Goal: Transaction & Acquisition: Purchase product/service

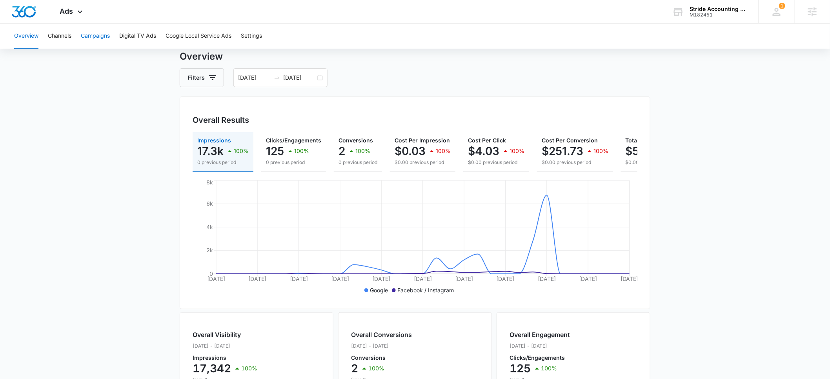
scroll to position [22, 0]
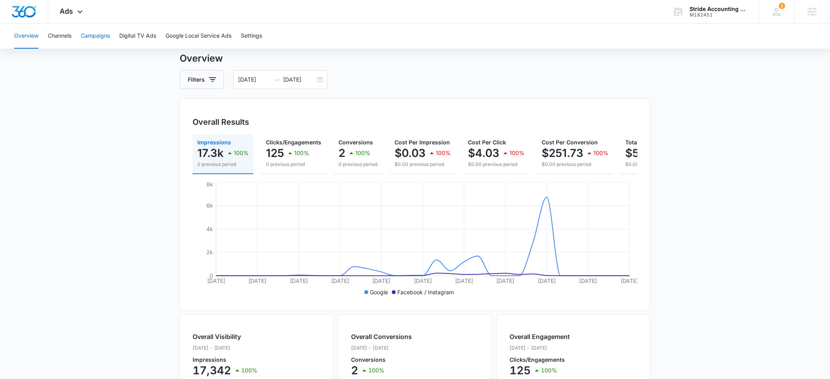
click at [93, 38] on button "Campaigns" at bounding box center [95, 36] width 29 height 25
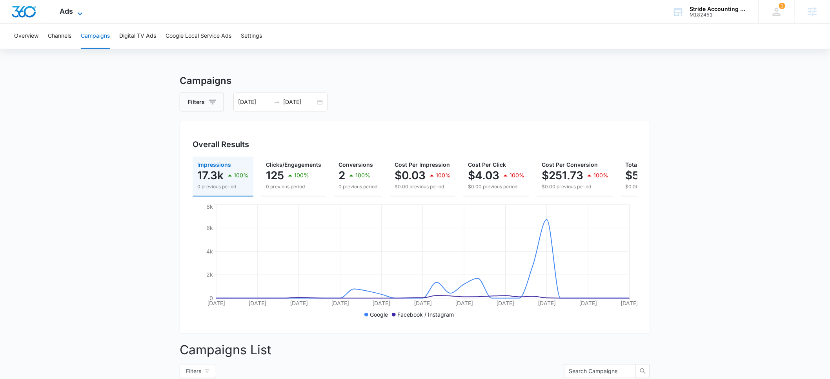
click at [67, 14] on span "Ads" at bounding box center [66, 11] width 13 height 8
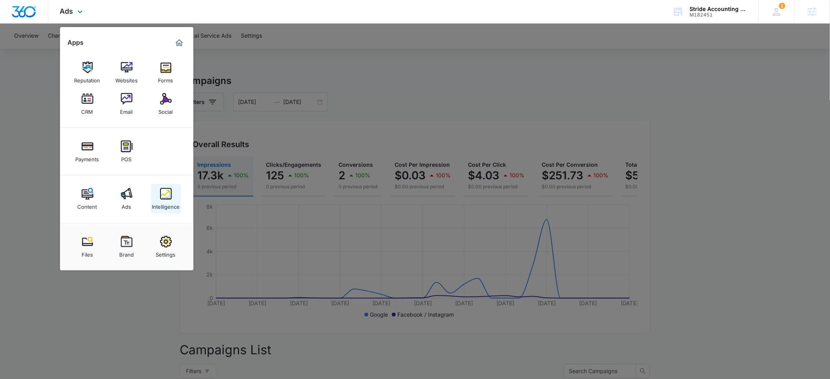
click at [166, 196] on img at bounding box center [166, 194] width 12 height 12
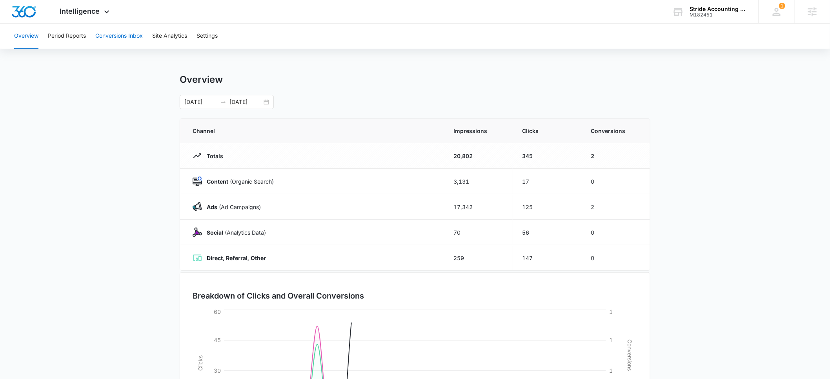
click at [117, 32] on button "Conversions Inbox" at bounding box center [118, 36] width 47 height 25
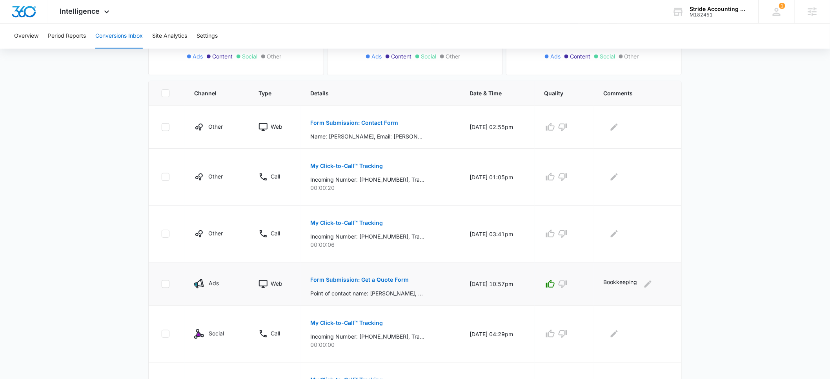
scroll to position [133, 0]
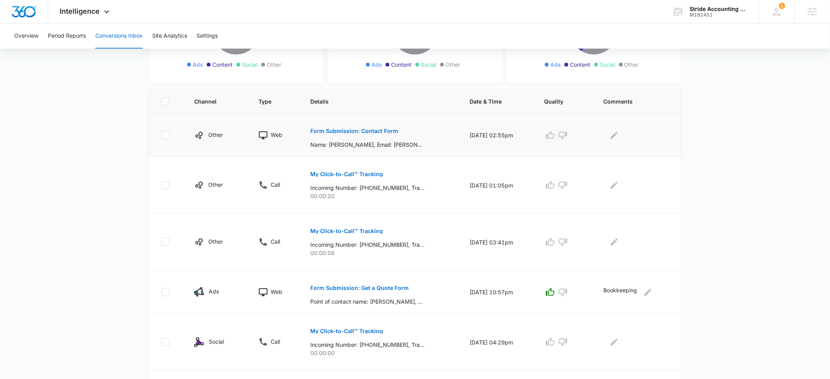
click at [345, 131] on p "Form Submission: Contact Form" at bounding box center [354, 130] width 88 height 5
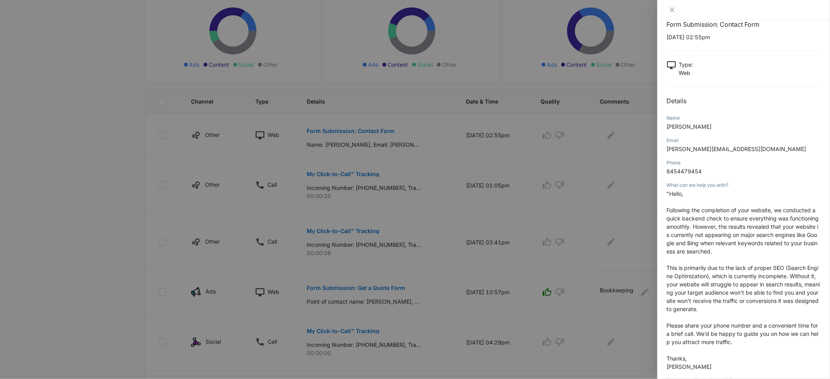
scroll to position [15, 0]
click at [642, 244] on div at bounding box center [415, 189] width 830 height 379
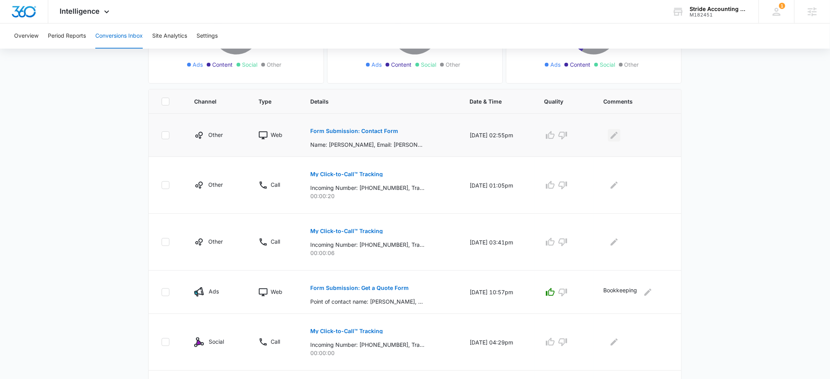
click at [619, 136] on icon "Edit Comments" at bounding box center [613, 135] width 9 height 9
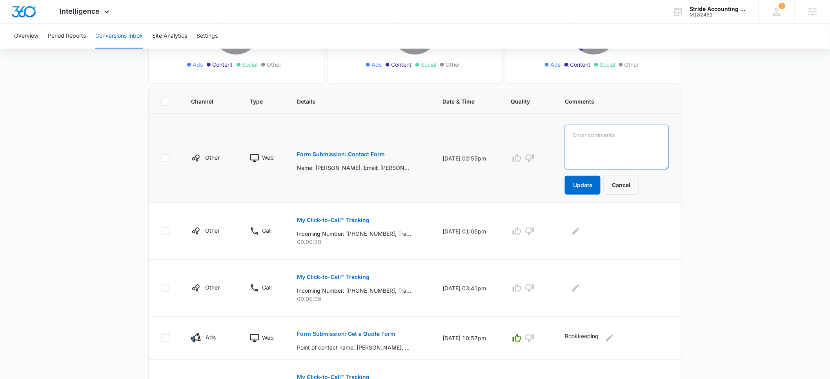
click at [614, 149] on textarea at bounding box center [617, 147] width 104 height 45
type textarea "marketing spam"
click at [593, 187] on button "Update" at bounding box center [583, 185] width 36 height 19
click at [534, 161] on icon "button" at bounding box center [529, 157] width 9 height 9
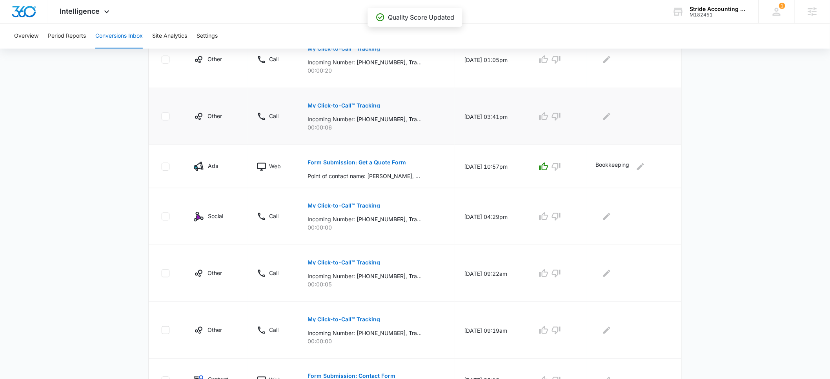
scroll to position [295, 0]
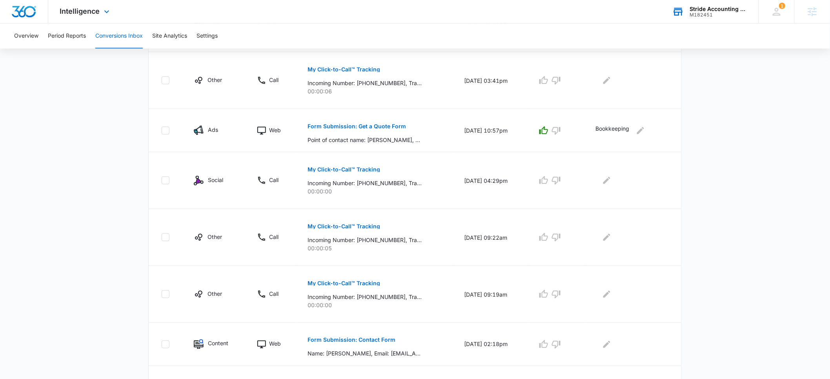
click at [710, 11] on div "Stride Accounting Solutions" at bounding box center [718, 9] width 57 height 6
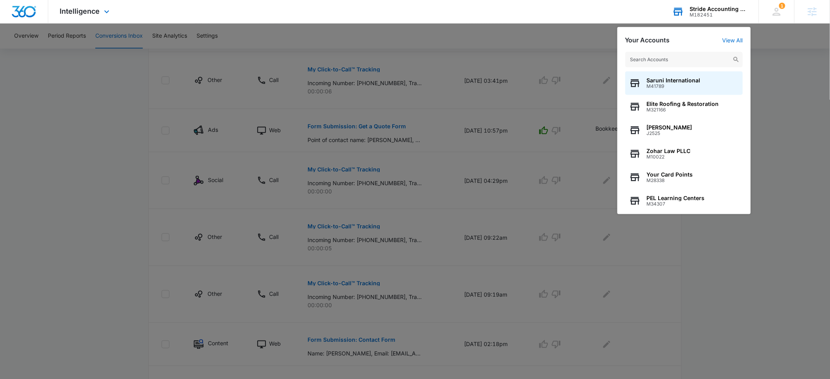
click at [663, 56] on input "text" at bounding box center [684, 60] width 118 height 16
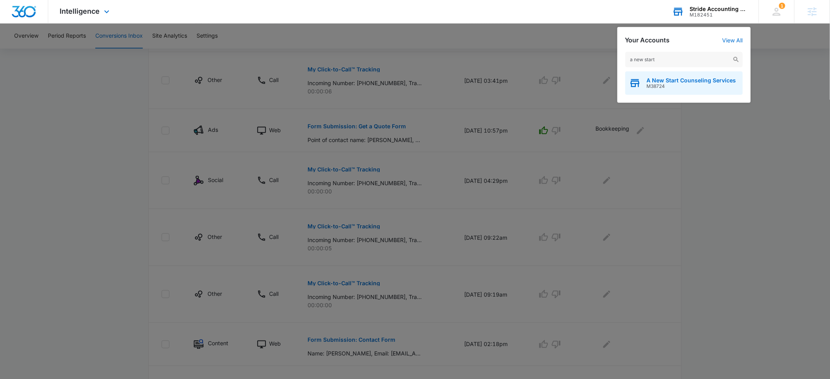
type input "a new start"
click at [661, 81] on span "A New Start Counseling Services" at bounding box center [691, 80] width 89 height 6
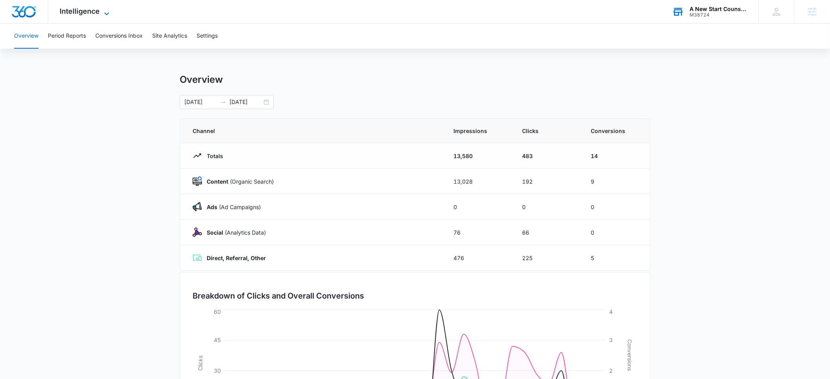
click at [86, 15] on span "Intelligence" at bounding box center [80, 11] width 40 height 8
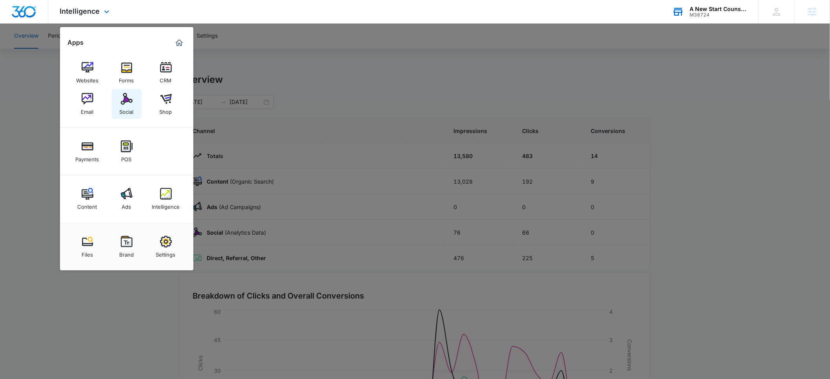
click at [125, 107] on div "Social" at bounding box center [127, 110] width 14 height 10
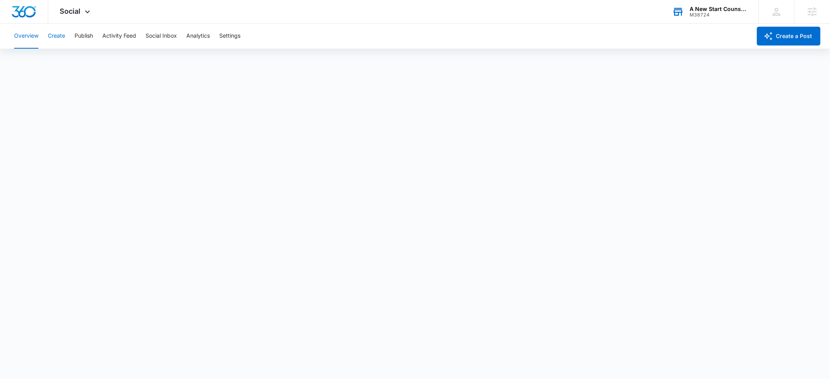
click at [59, 37] on button "Create" at bounding box center [56, 36] width 17 height 25
click at [84, 39] on button "Publish" at bounding box center [84, 36] width 18 height 25
click at [58, 38] on button "Create" at bounding box center [56, 36] width 17 height 25
click at [229, 37] on button "Settings" at bounding box center [229, 36] width 21 height 25
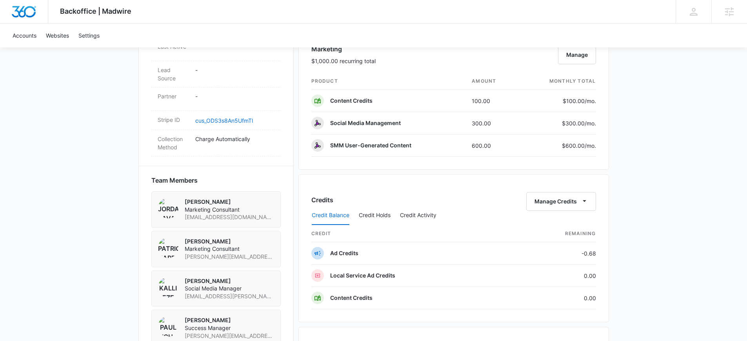
scroll to position [482, 0]
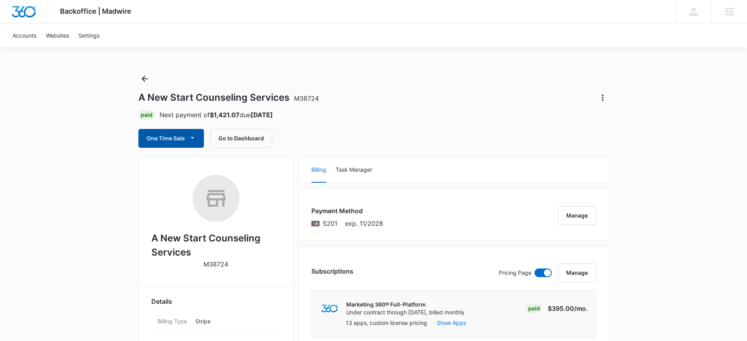
click at [188, 138] on span "button" at bounding box center [192, 138] width 9 height 9
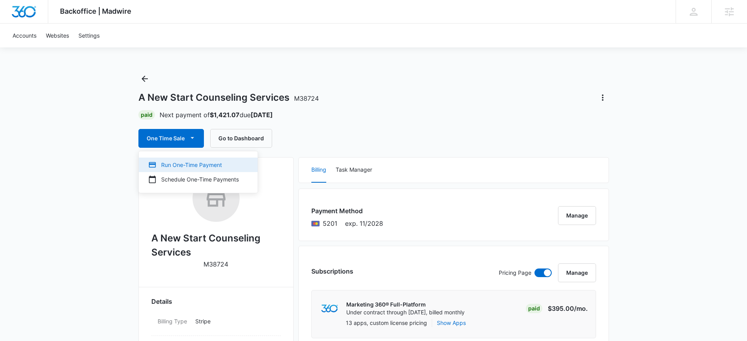
click at [185, 165] on div "Run One-Time Payment" at bounding box center [193, 165] width 91 height 8
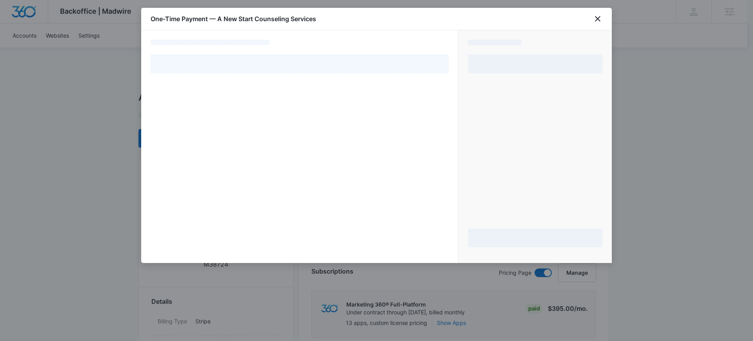
select select "pm_1Rb26sA4n8RTgNjUw1V0rfx1"
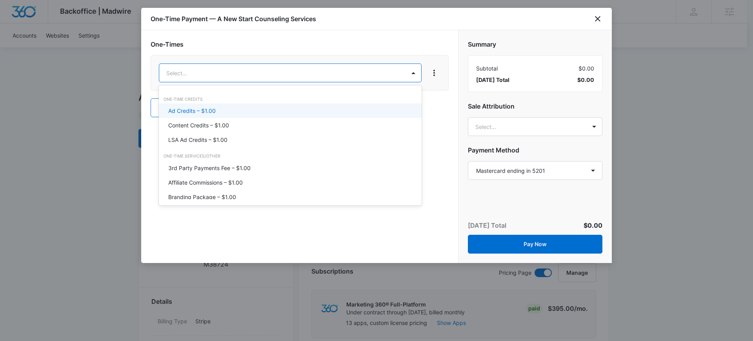
click at [202, 113] on p "Ad Credits – $1.00" at bounding box center [191, 111] width 47 height 8
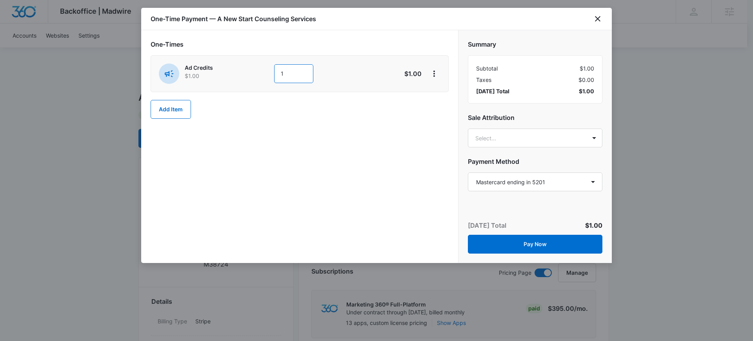
drag, startPoint x: 285, startPoint y: 74, endPoint x: 273, endPoint y: 75, distance: 11.4
click at [273, 75] on div "Ad Credits $1.00 1" at bounding box center [272, 74] width 226 height 20
type input "300"
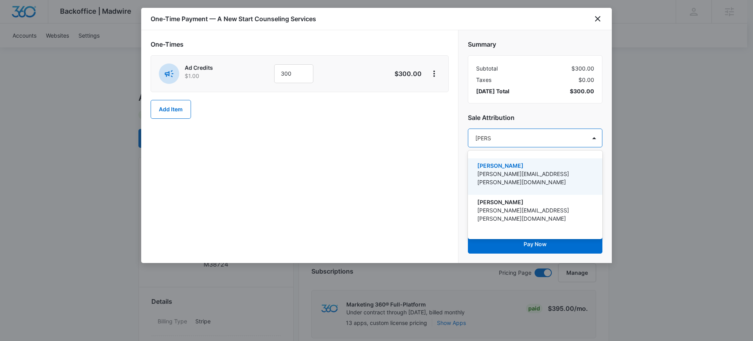
type input "[PERSON_NAME]"
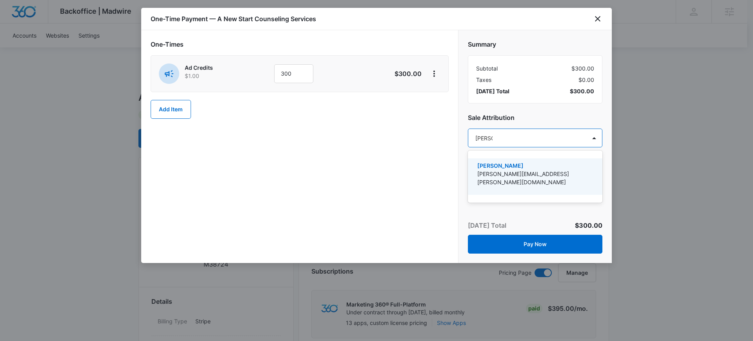
click at [517, 172] on p "[PERSON_NAME][EMAIL_ADDRESS][PERSON_NAME][DOMAIN_NAME]" at bounding box center [534, 178] width 114 height 16
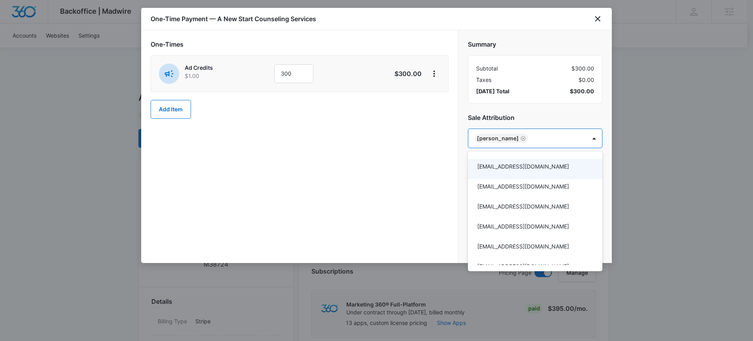
click at [419, 200] on div at bounding box center [376, 170] width 753 height 341
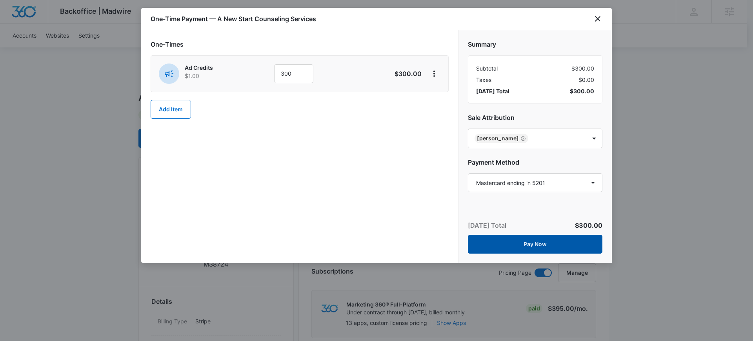
click at [542, 245] on button "Pay Now" at bounding box center [535, 244] width 134 height 19
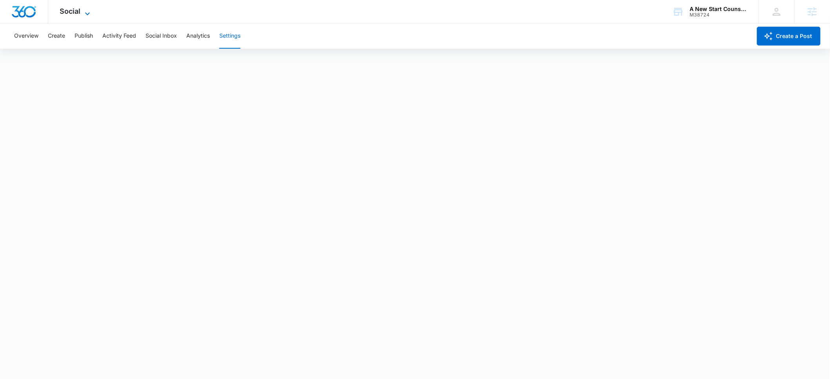
click at [69, 12] on span "Social" at bounding box center [70, 11] width 21 height 8
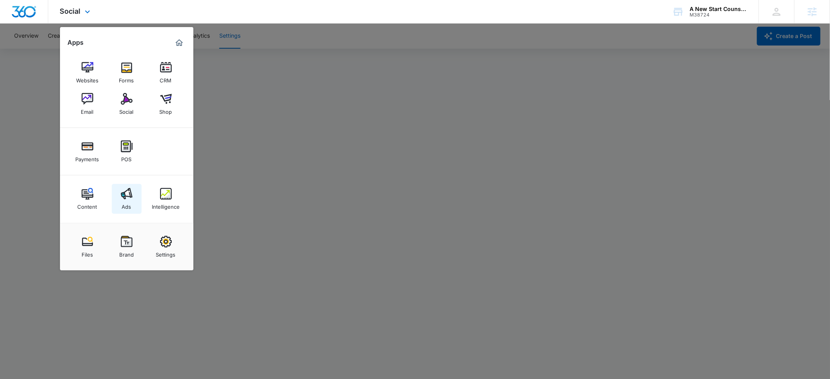
click at [124, 204] on div "Ads" at bounding box center [126, 205] width 9 height 10
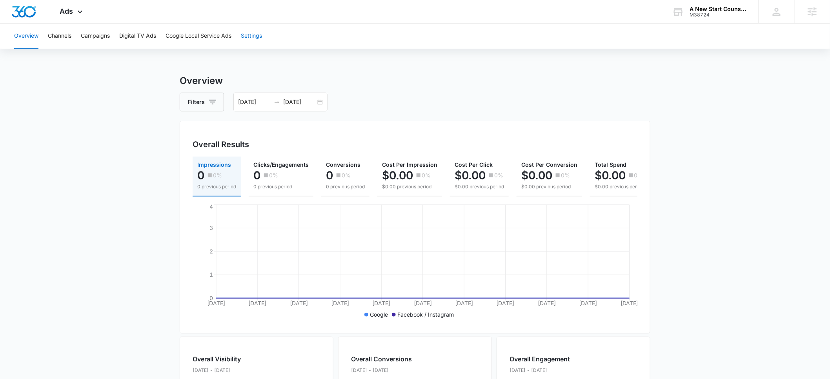
click at [254, 39] on button "Settings" at bounding box center [251, 36] width 21 height 25
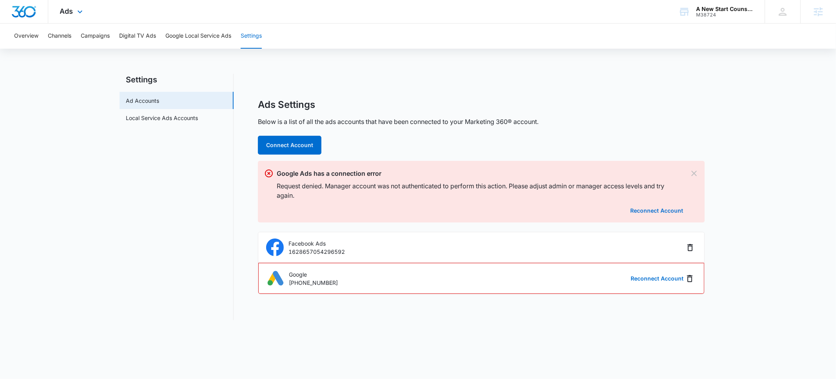
drag, startPoint x: 75, startPoint y: 15, endPoint x: 79, endPoint y: 19, distance: 5.8
click at [75, 15] on icon at bounding box center [79, 11] width 9 height 9
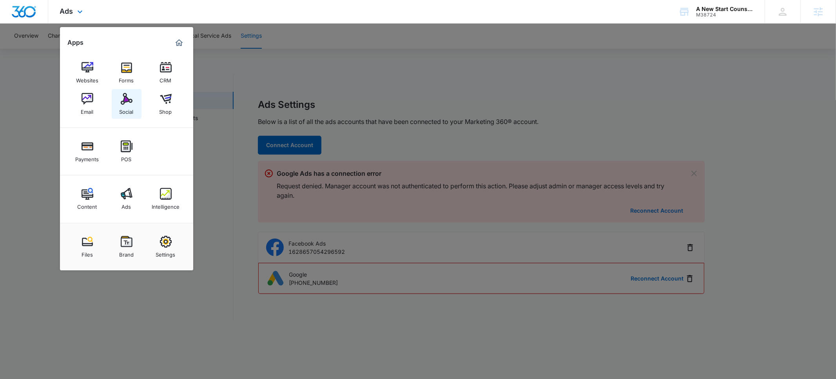
click at [123, 104] on img at bounding box center [127, 99] width 12 height 12
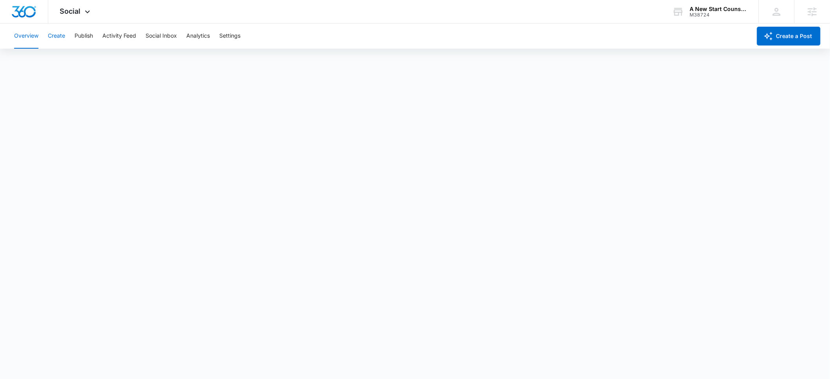
click at [56, 35] on button "Create" at bounding box center [56, 36] width 17 height 25
click at [76, 62] on button "Approvals" at bounding box center [77, 60] width 26 height 22
click at [37, 57] on button "Content Library" at bounding box center [34, 60] width 40 height 22
click at [706, 13] on div "M38724" at bounding box center [718, 14] width 57 height 5
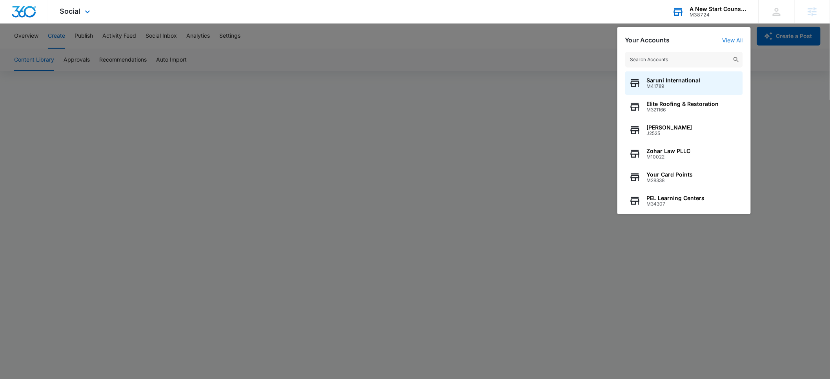
click at [668, 56] on input "text" at bounding box center [684, 60] width 118 height 16
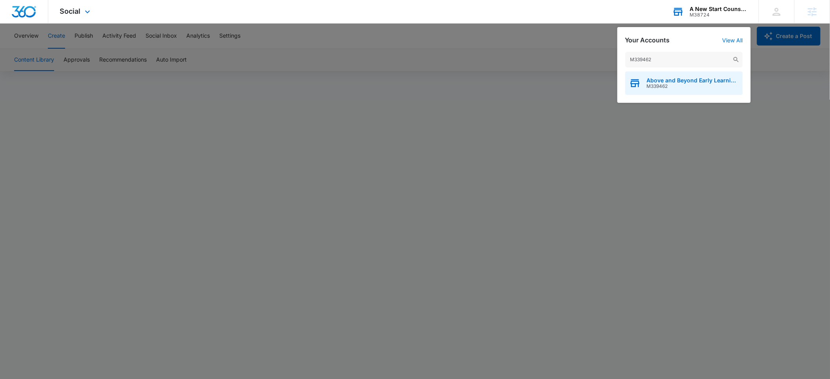
type input "M339462"
click at [658, 82] on span "Above and Beyond Early Learning Academy" at bounding box center [693, 80] width 92 height 6
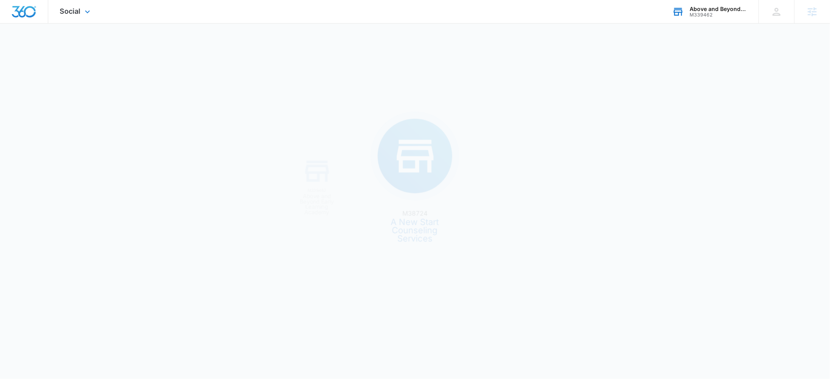
scroll to position [0, 0]
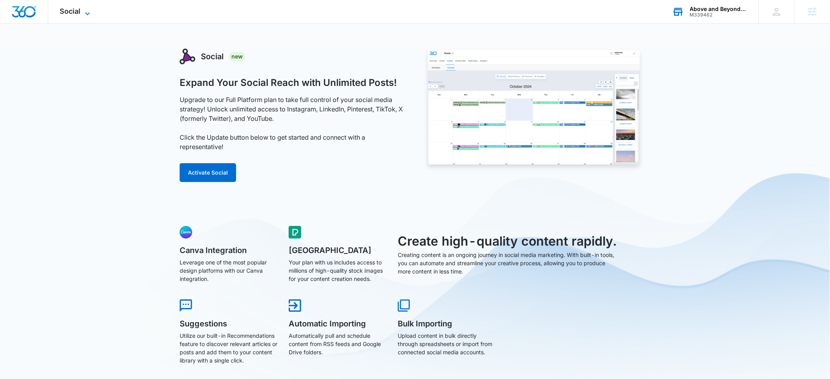
click at [75, 14] on span "Social" at bounding box center [70, 11] width 21 height 8
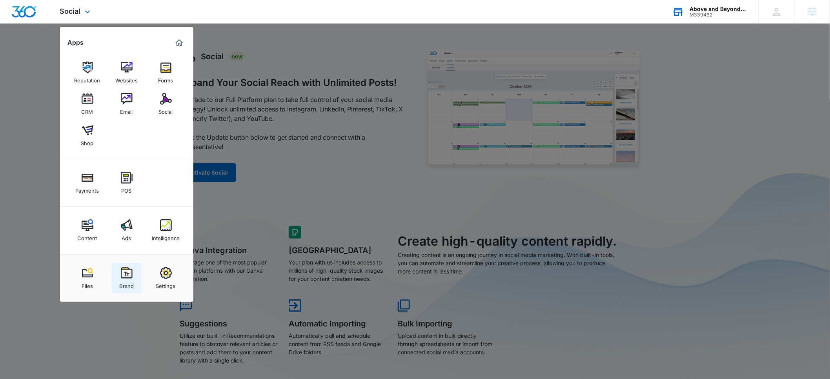
click at [122, 274] on img at bounding box center [127, 273] width 12 height 12
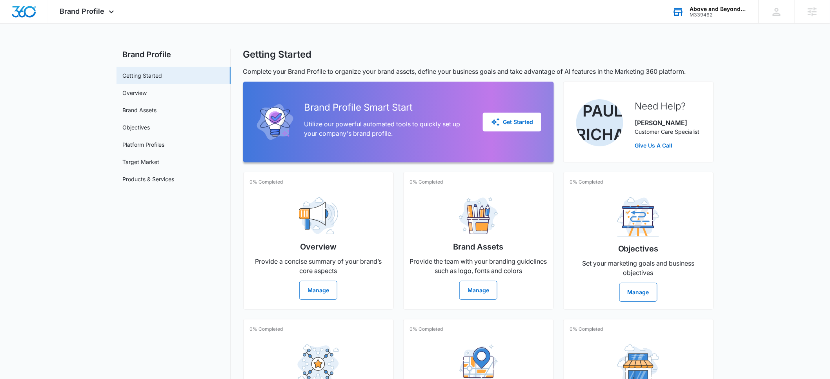
click at [63, 237] on main "Brand Profile Getting Started Overview Brand Assets Objectives Platform Profile…" at bounding box center [415, 257] width 830 height 417
click at [62, 212] on main "Brand Profile Getting Started Overview Brand Assets Objectives Platform Profile…" at bounding box center [415, 257] width 830 height 417
click at [720, 11] on div "Above and Beyond Early Learning Academy" at bounding box center [718, 9] width 57 height 6
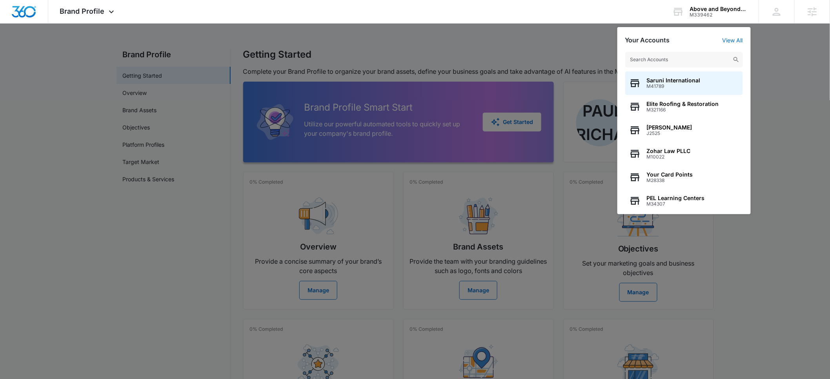
click at [664, 60] on input "text" at bounding box center [684, 60] width 118 height 16
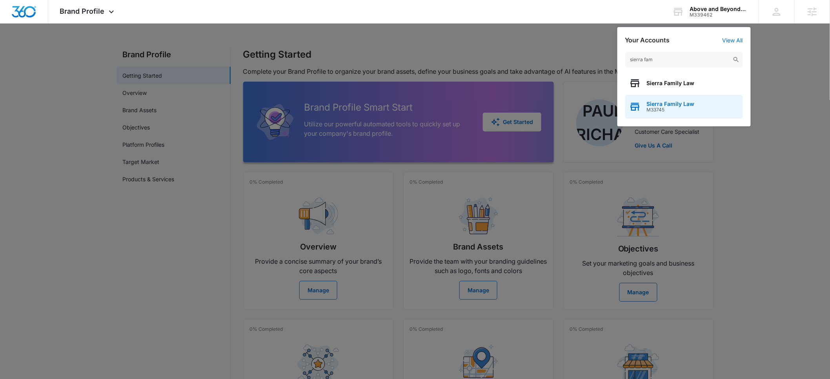
type input "sierra fam"
click at [668, 105] on span "Sierra Family Law" at bounding box center [671, 104] width 48 height 6
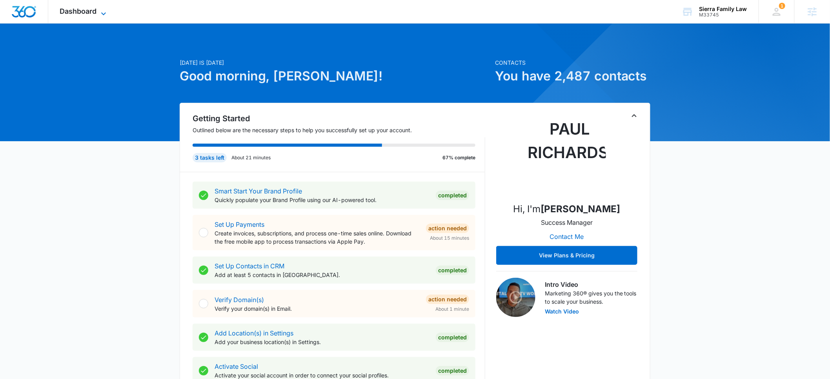
click at [96, 13] on span "Dashboard" at bounding box center [78, 11] width 37 height 8
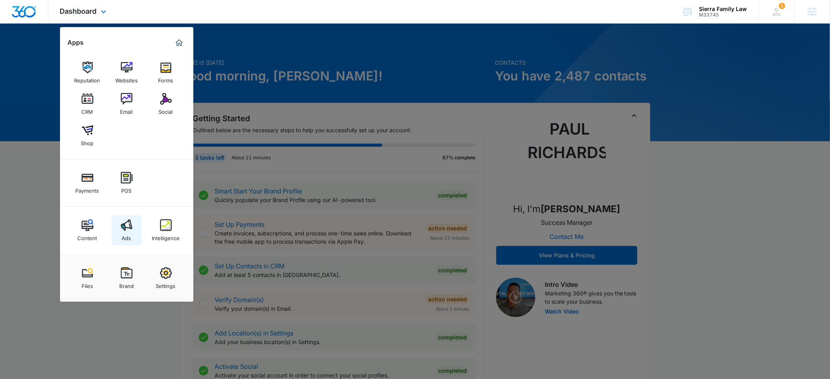
click at [126, 240] on div "Ads" at bounding box center [126, 236] width 9 height 10
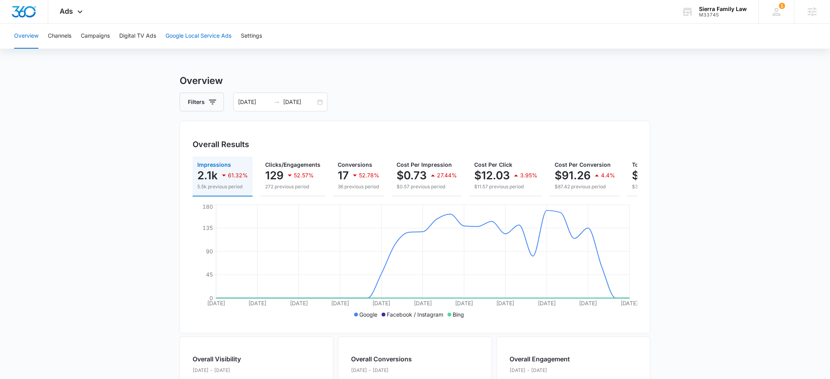
click at [189, 38] on button "Google Local Service Ads" at bounding box center [198, 36] width 66 height 25
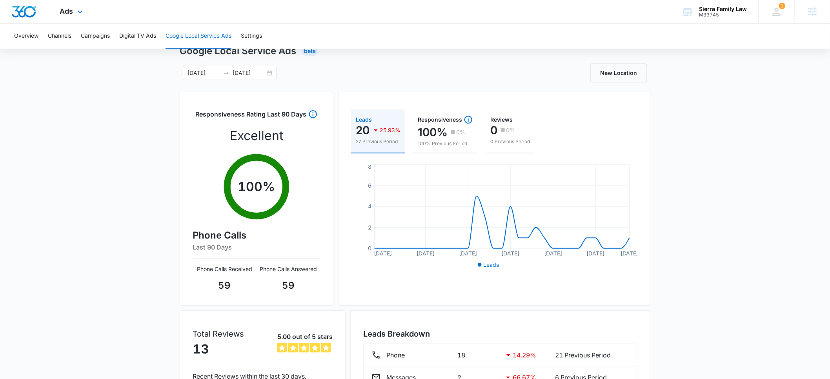
scroll to position [29, 0]
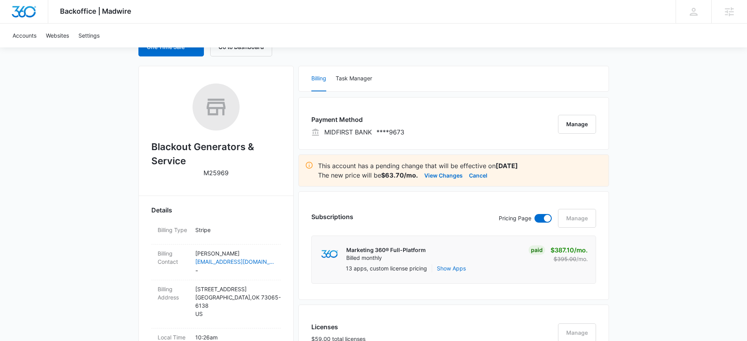
scroll to position [100, 0]
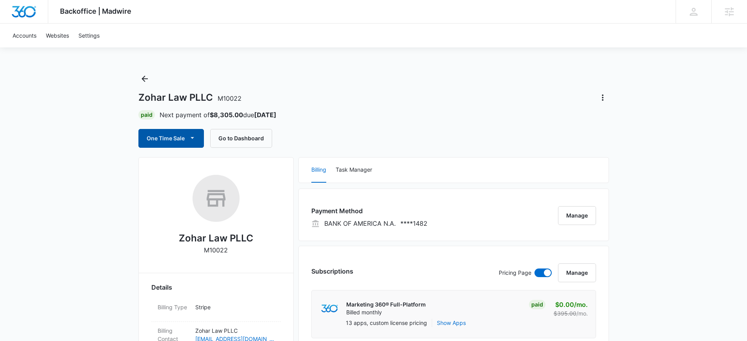
click at [198, 142] on button "One Time Sale" at bounding box center [170, 138] width 65 height 19
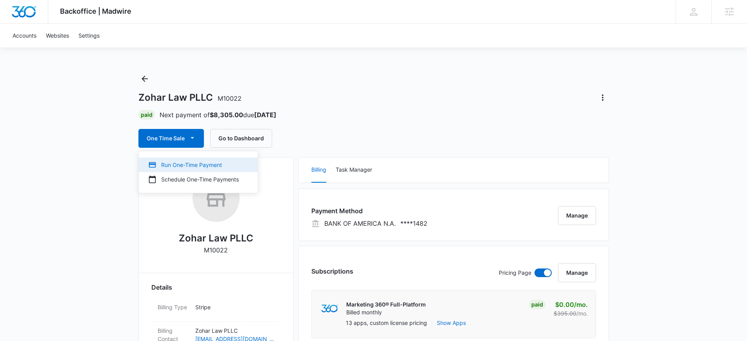
click at [183, 165] on div "Run One-Time Payment" at bounding box center [193, 165] width 91 height 8
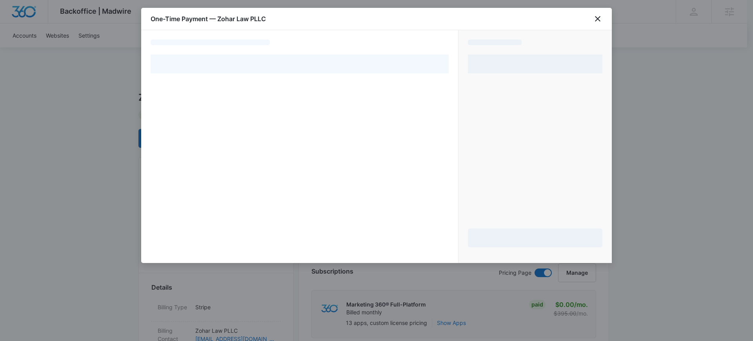
select select "pm_1NJOVhA4n8RTgNjUKVCJFkca"
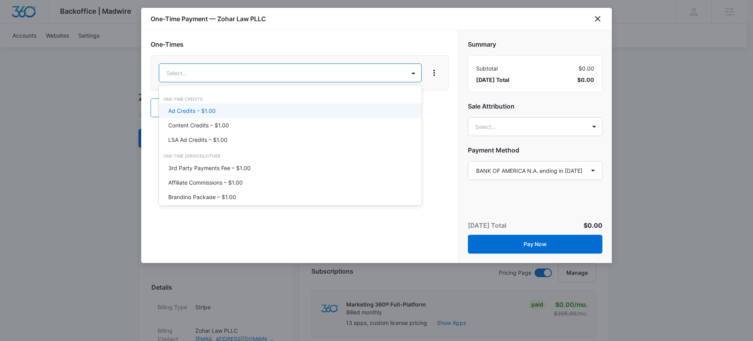
click at [195, 110] on p "Ad Credits – $1.00" at bounding box center [191, 111] width 47 height 8
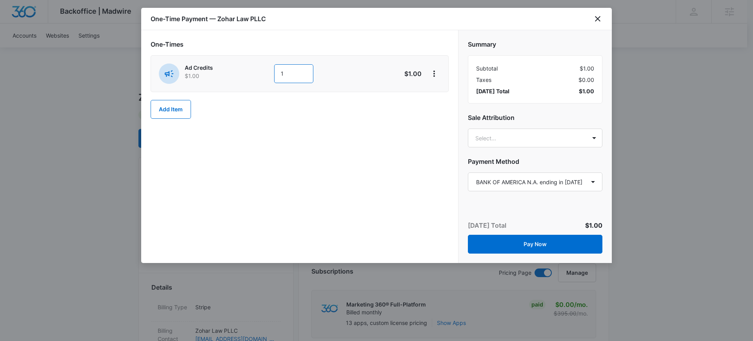
drag, startPoint x: 289, startPoint y: 74, endPoint x: 265, endPoint y: 74, distance: 23.9
click at [265, 74] on div "Ad Credits $1.00 1" at bounding box center [272, 74] width 226 height 20
type input "3900"
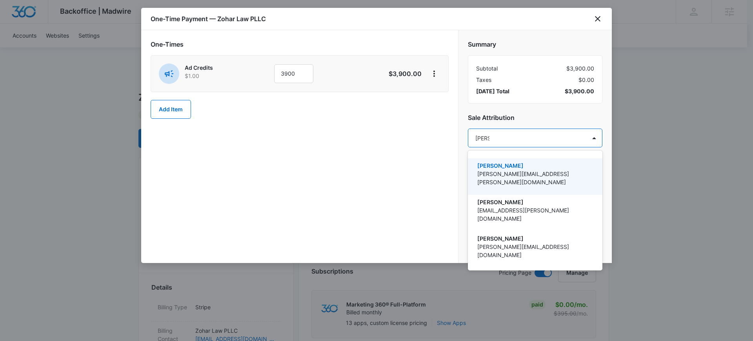
type input "[PERSON_NAME]"
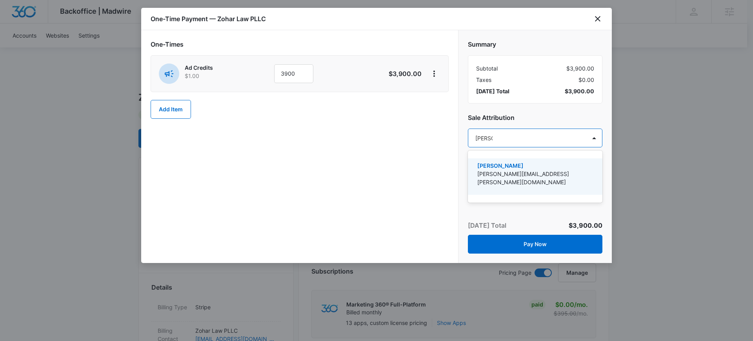
click at [513, 167] on p "[PERSON_NAME]" at bounding box center [534, 166] width 114 height 8
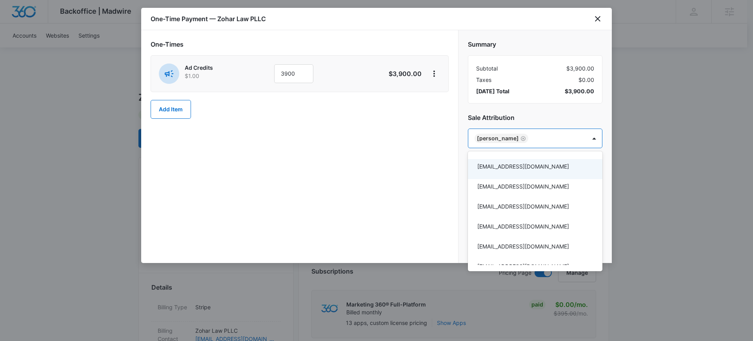
click at [433, 196] on div at bounding box center [376, 170] width 753 height 341
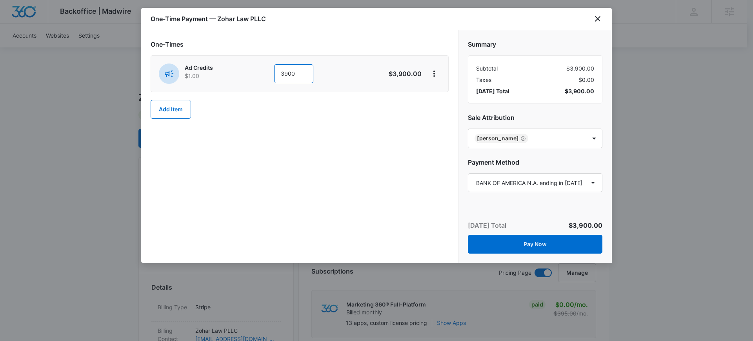
click at [287, 73] on input "3900" at bounding box center [293, 73] width 39 height 19
type input "3300"
click at [534, 241] on button "Pay Now" at bounding box center [535, 244] width 134 height 19
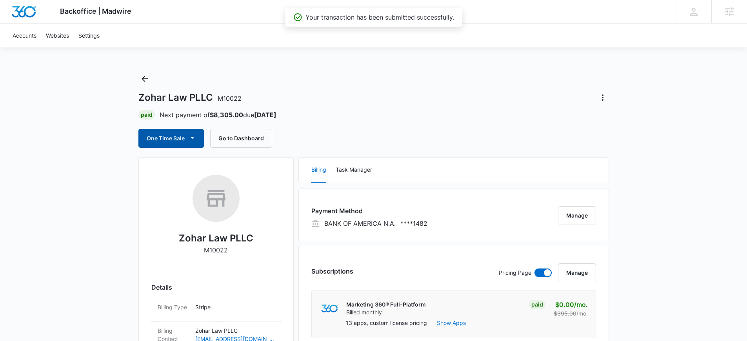
click at [188, 138] on icon "button" at bounding box center [192, 138] width 8 height 8
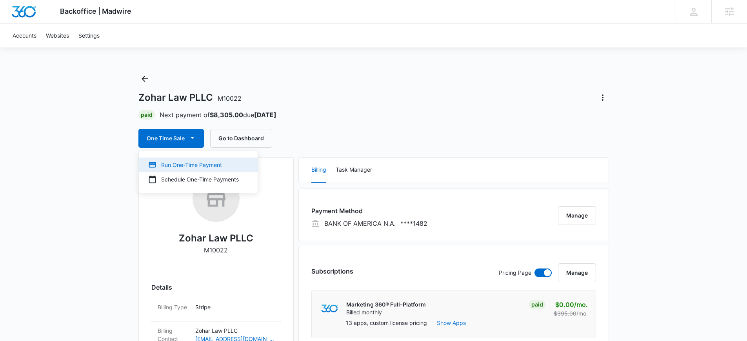
click at [188, 166] on div "Run One-Time Payment" at bounding box center [193, 165] width 91 height 8
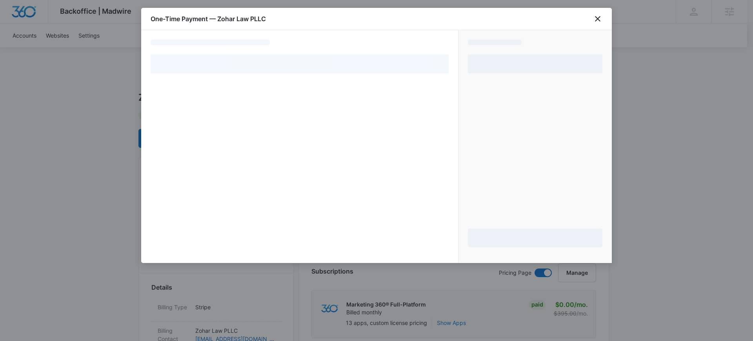
select select "pm_1NJOVhA4n8RTgNjUKVCJFkca"
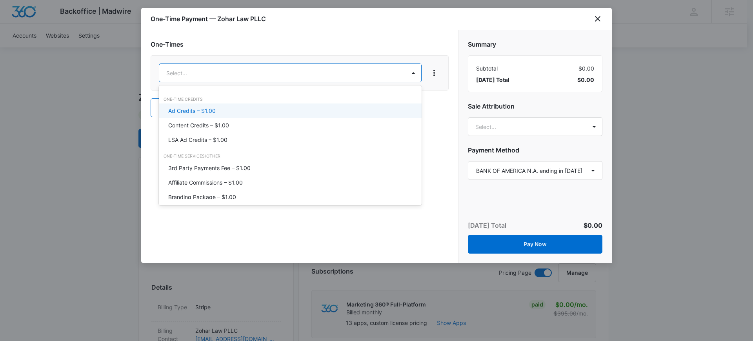
click at [220, 109] on div "Ad Credits – $1.00" at bounding box center [289, 111] width 242 height 8
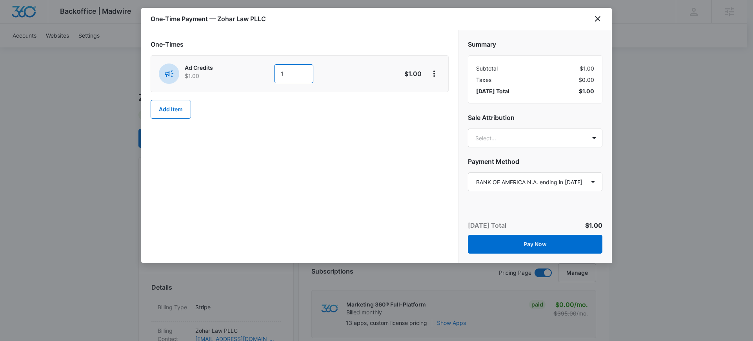
drag, startPoint x: 287, startPoint y: 75, endPoint x: 256, endPoint y: 73, distance: 30.3
click at [256, 73] on div "Ad Credits $1.00 1" at bounding box center [272, 74] width 226 height 20
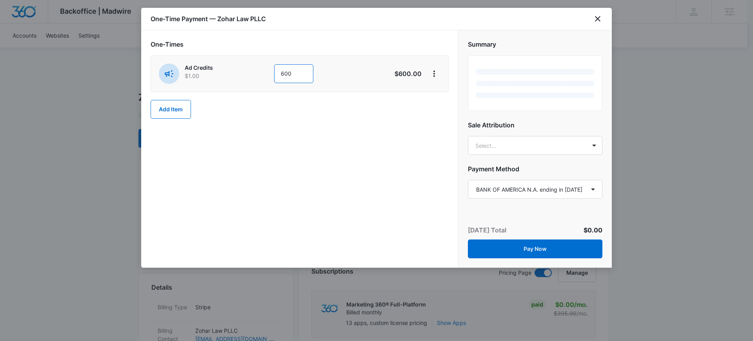
type input "600"
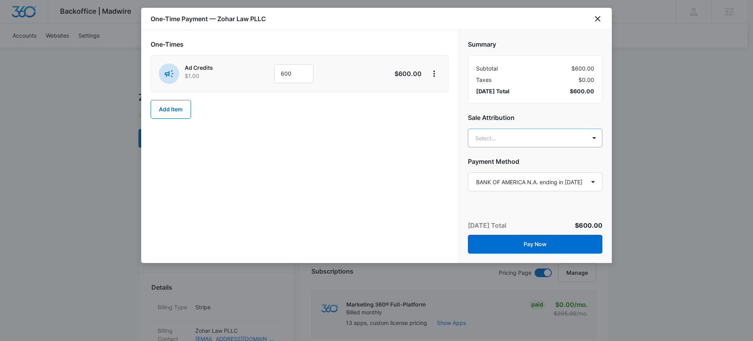
type input "paul ric"
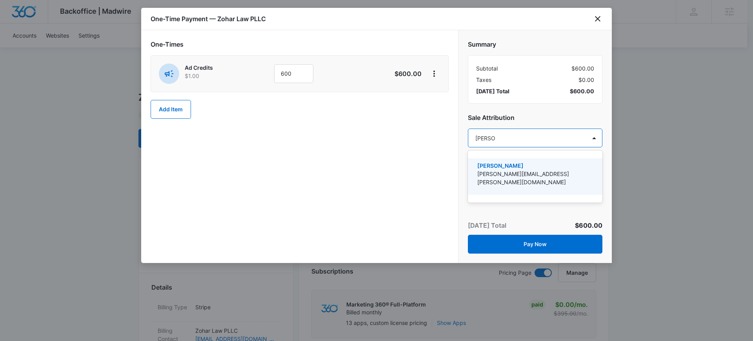
click at [513, 167] on p "[PERSON_NAME]" at bounding box center [534, 166] width 114 height 8
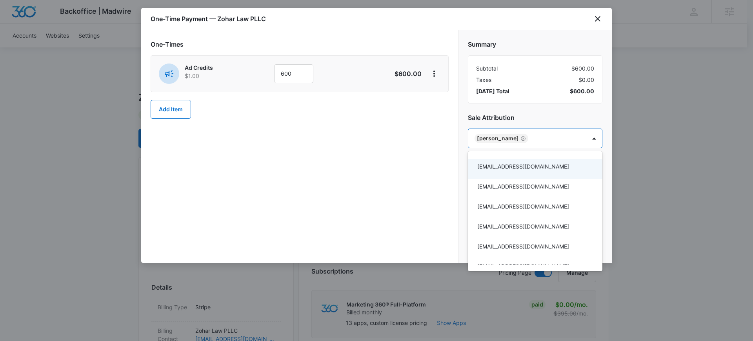
click at [449, 168] on div at bounding box center [376, 170] width 753 height 341
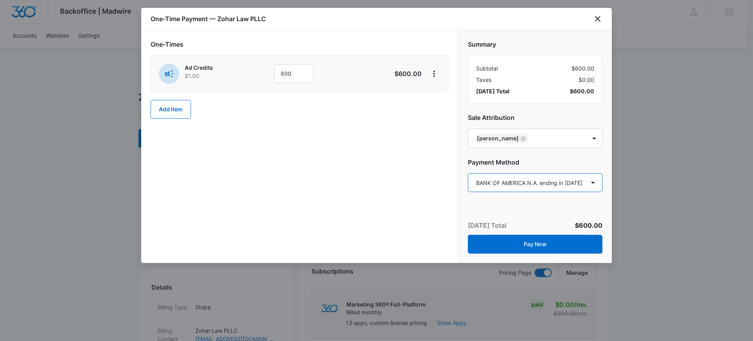
click at [515, 185] on select "Select a payment method American Express ending in 2001 BANK OF AMERICA N.A. en…" at bounding box center [535, 182] width 134 height 19
select select "pm_1OwPonA4n8RTgNjUF7yggRTT"
click at [468, 173] on select "Select a payment method American Express ending in 2001 BANK OF AMERICA N.A. en…" at bounding box center [535, 182] width 134 height 19
click at [424, 175] on div "One-Times Ad Credits $1.00 600 $600.00 Add Item" at bounding box center [299, 146] width 317 height 233
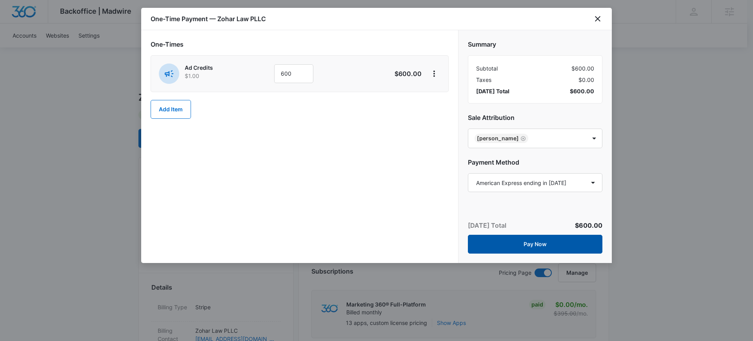
click at [533, 243] on button "Pay Now" at bounding box center [535, 244] width 134 height 19
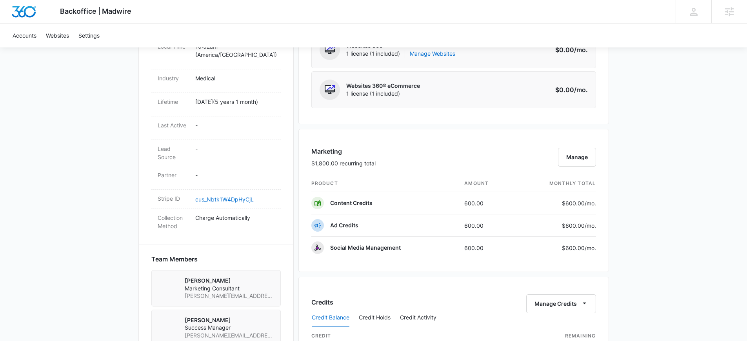
scroll to position [378, 0]
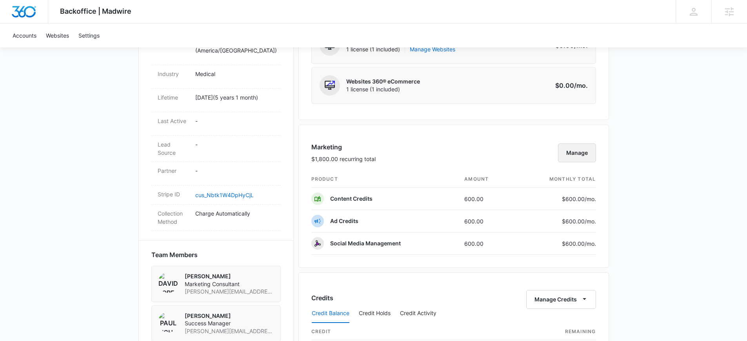
click at [577, 157] on button "Manage" at bounding box center [577, 153] width 38 height 19
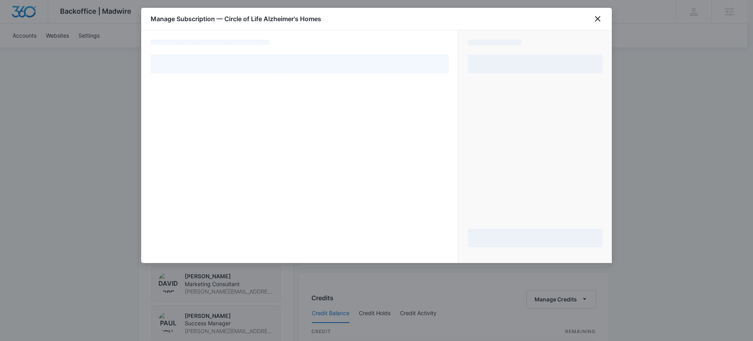
select select "pm_1Nf41HA4n8RTgNjUmhv9GR2U"
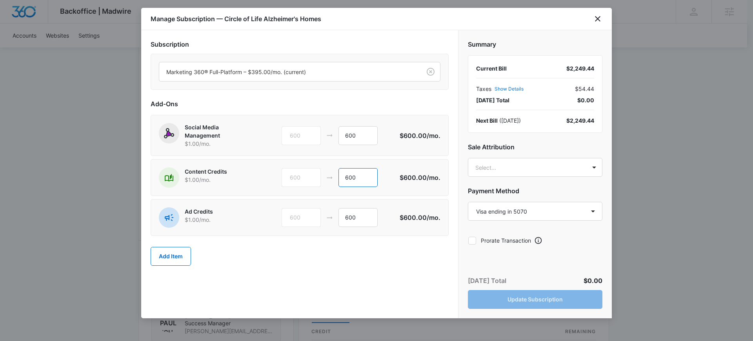
drag, startPoint x: 353, startPoint y: 178, endPoint x: 329, endPoint y: 179, distance: 23.1
click at [329, 179] on div "600 600" at bounding box center [341, 177] width 118 height 19
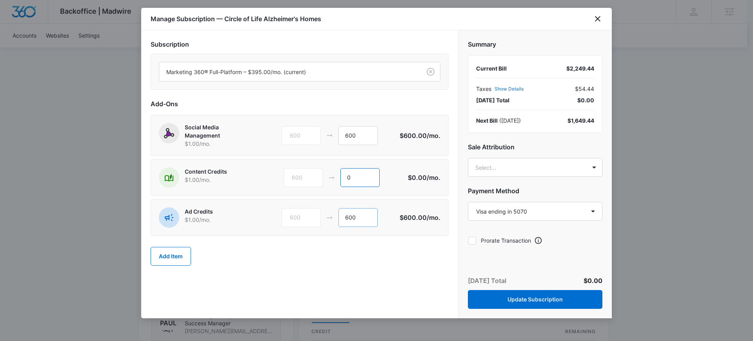
type input "0"
drag, startPoint x: 349, startPoint y: 220, endPoint x: 342, endPoint y: 220, distance: 6.3
click at [342, 220] on input "600" at bounding box center [357, 217] width 39 height 19
type input "1200"
click at [494, 170] on body "Backoffice | Madwire Apps Settings [PERSON_NAME] [PERSON_NAME][EMAIL_ADDRESS][P…" at bounding box center [376, 161] width 753 height 1079
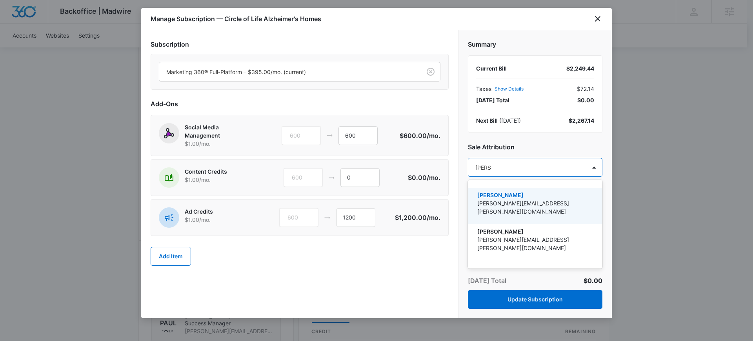
type input "[PERSON_NAME]"
click at [514, 202] on p "[PERSON_NAME][EMAIL_ADDRESS][PERSON_NAME][DOMAIN_NAME]" at bounding box center [534, 207] width 114 height 16
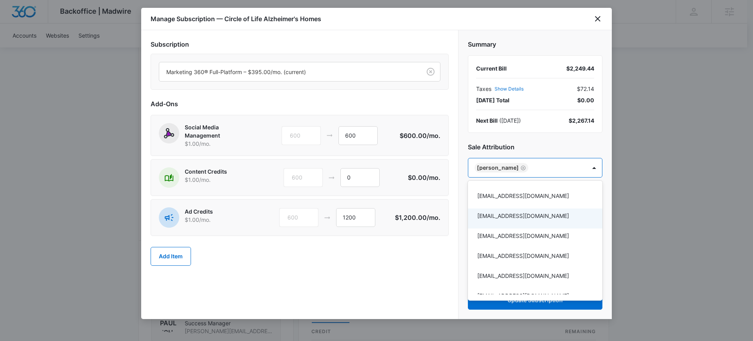
click at [430, 262] on div at bounding box center [376, 170] width 753 height 341
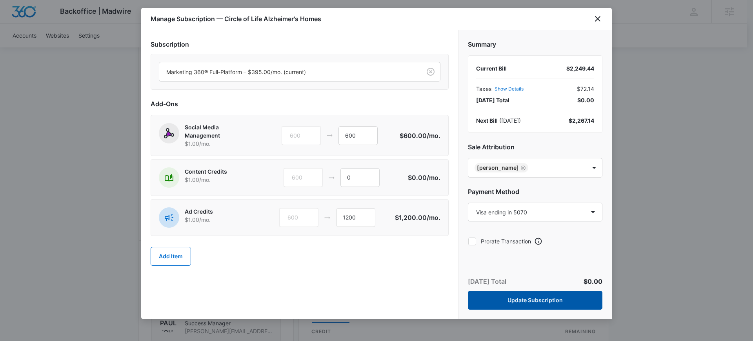
click at [527, 304] on button "Update Subscription" at bounding box center [535, 300] width 134 height 19
